Goal: Information Seeking & Learning: Learn about a topic

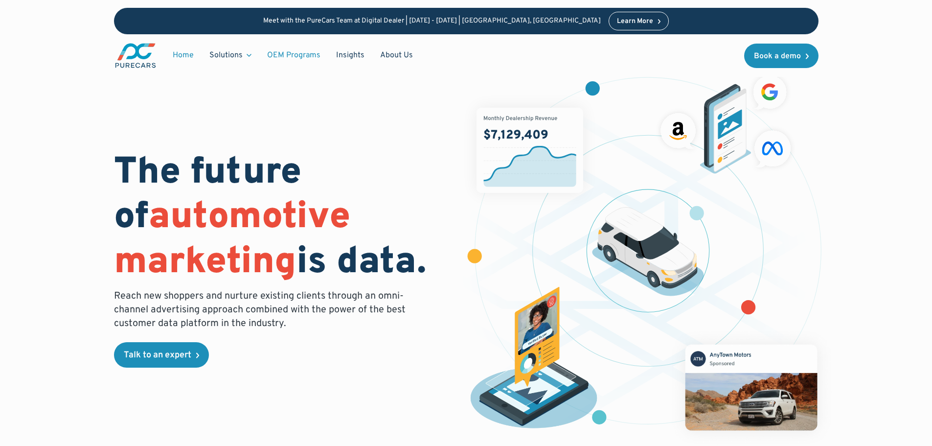
click at [281, 52] on link "OEM Programs" at bounding box center [293, 55] width 69 height 19
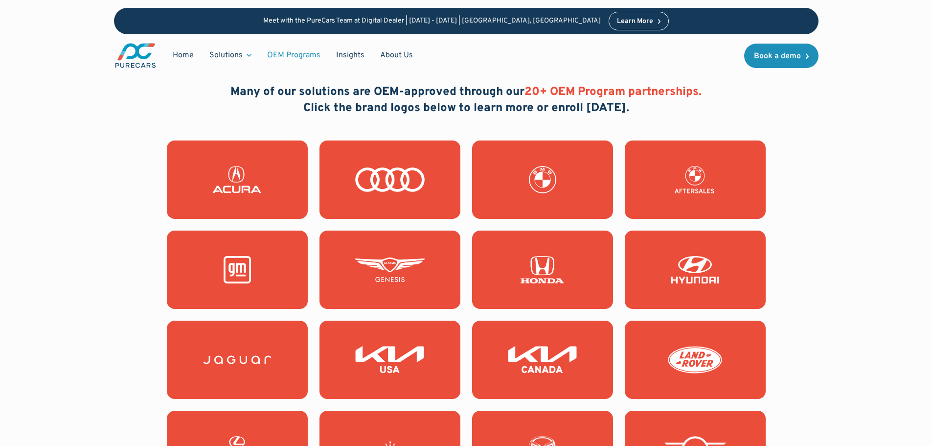
scroll to position [881, 0]
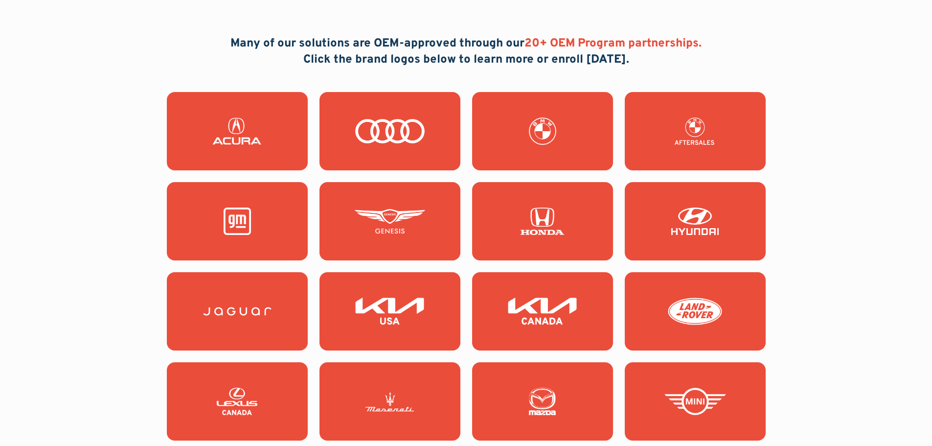
click at [394, 224] on img at bounding box center [390, 221] width 70 height 27
